Goal: Book appointment/travel/reservation

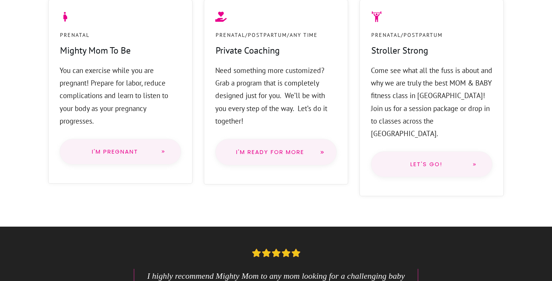
scroll to position [646, 0]
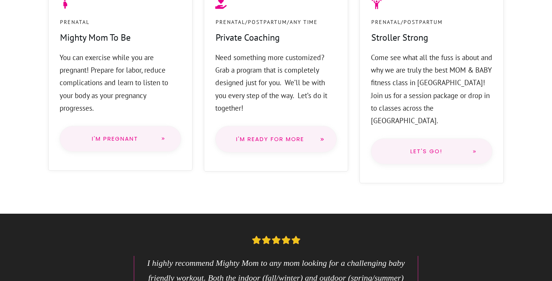
click at [426, 148] on span "Let's go!" at bounding box center [427, 151] width 80 height 6
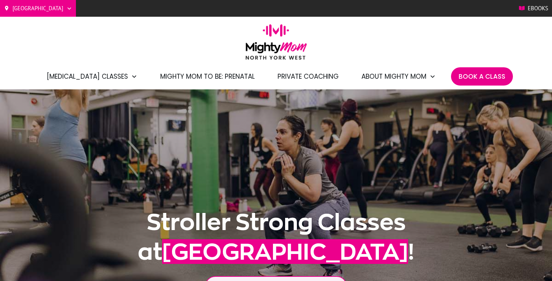
click at [488, 70] on li "Book A Class" at bounding box center [482, 76] width 62 height 18
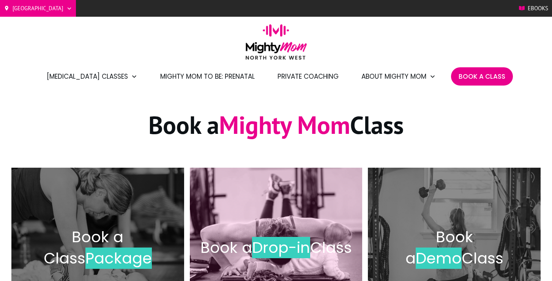
click at [281, 225] on div "Book a Drop-in Class" at bounding box center [277, 247] width 158 height 144
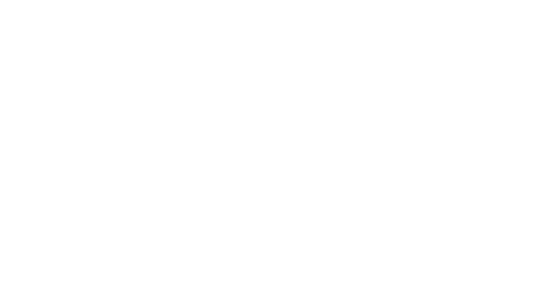
scroll to position [756, 0]
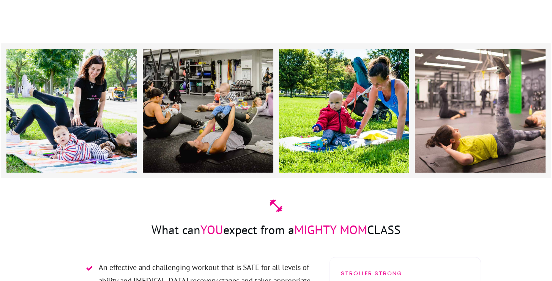
scroll to position [0, 0]
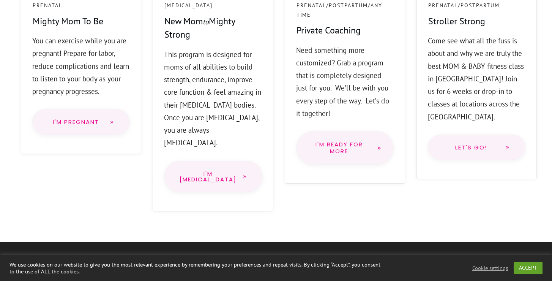
scroll to position [678, 0]
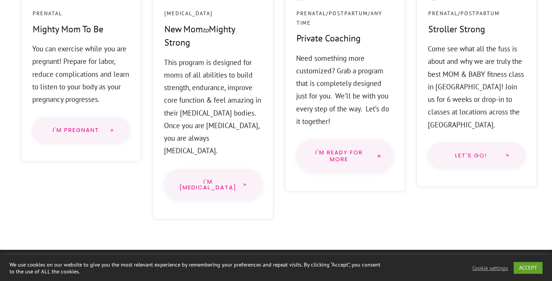
click at [209, 179] on span "I'm PostPartum" at bounding box center [208, 185] width 57 height 12
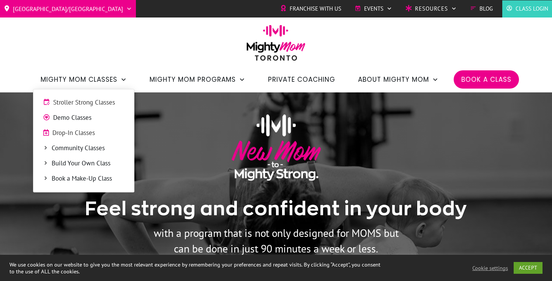
click at [73, 120] on span "Demo Classes" at bounding box center [88, 118] width 71 height 10
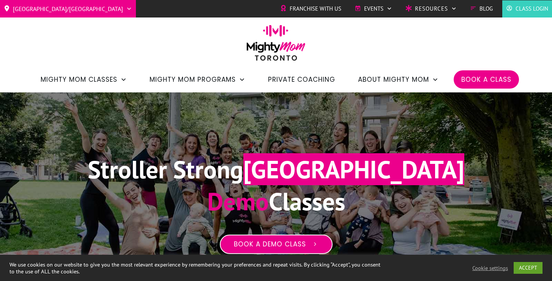
click at [264, 252] on link "Book a Demo Class" at bounding box center [276, 244] width 113 height 20
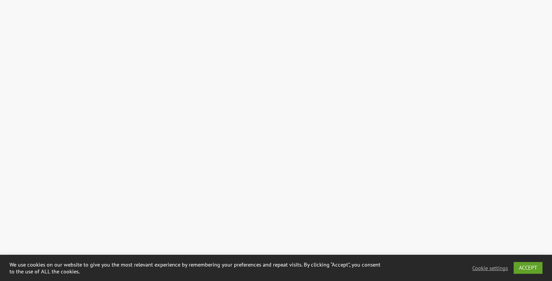
scroll to position [2616, 0]
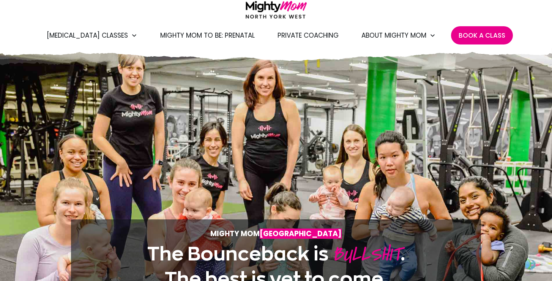
scroll to position [25, 0]
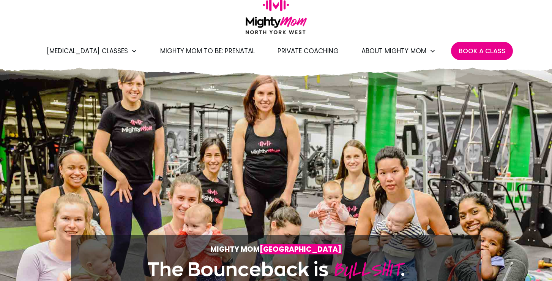
click at [473, 48] on span "Book A Class" at bounding box center [482, 50] width 47 height 13
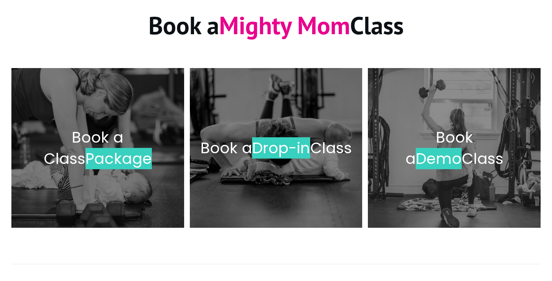
scroll to position [122, 0]
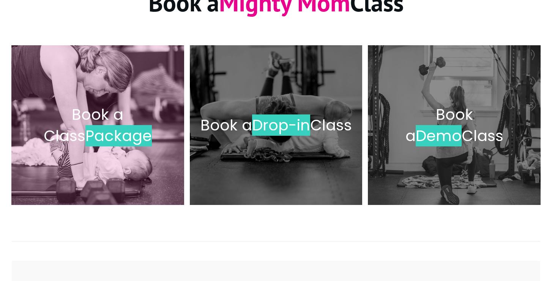
click at [95, 145] on span "Package" at bounding box center [118, 135] width 66 height 21
